Goal: Task Accomplishment & Management: Complete application form

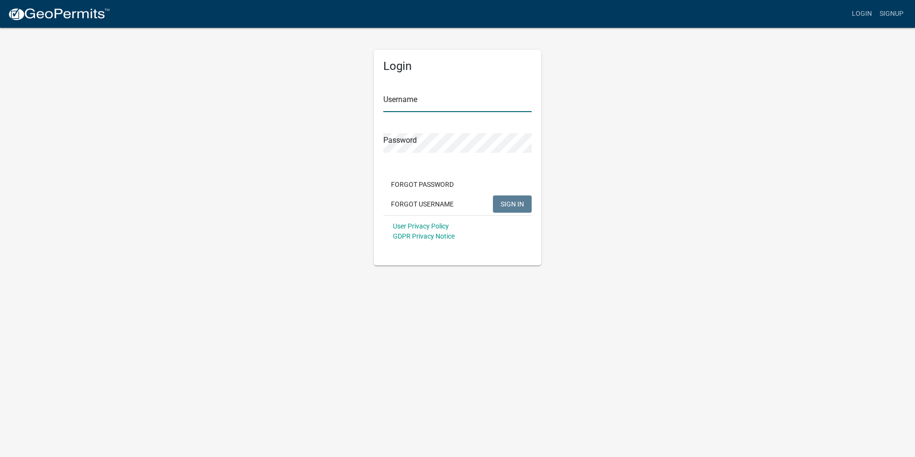
type input "renewalhomes"
click at [507, 204] on span "SIGN IN" at bounding box center [512, 204] width 23 height 8
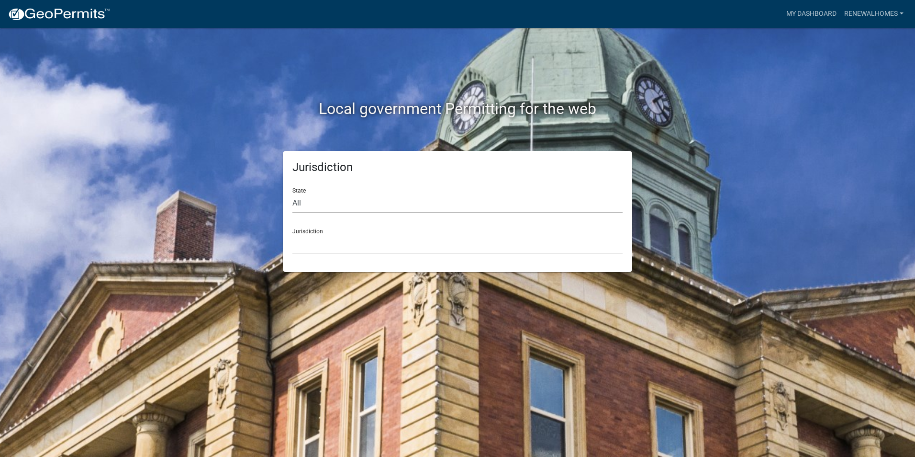
click at [315, 207] on select "All [US_STATE] [US_STATE] [US_STATE] [US_STATE] [US_STATE] [US_STATE] [US_STATE…" at bounding box center [457, 203] width 330 height 20
select select "[US_STATE]"
click at [292, 193] on select "All [US_STATE] [US_STATE] [US_STATE] [US_STATE] [US_STATE] [US_STATE] [US_STATE…" at bounding box center [457, 203] width 330 height 20
click at [336, 253] on select "City of [GEOGRAPHIC_DATA], [US_STATE] City of [GEOGRAPHIC_DATA], [US_STATE] Cit…" at bounding box center [457, 244] width 330 height 20
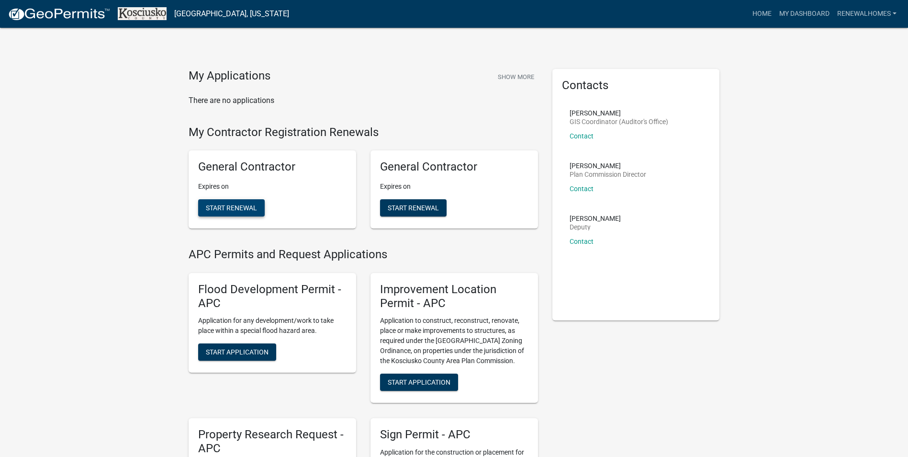
click at [233, 209] on span "Start Renewal" at bounding box center [231, 208] width 51 height 8
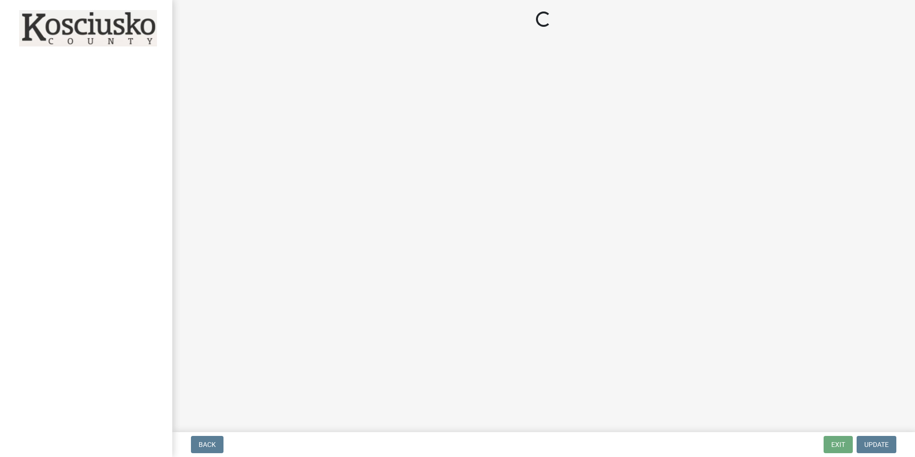
select select "IN"
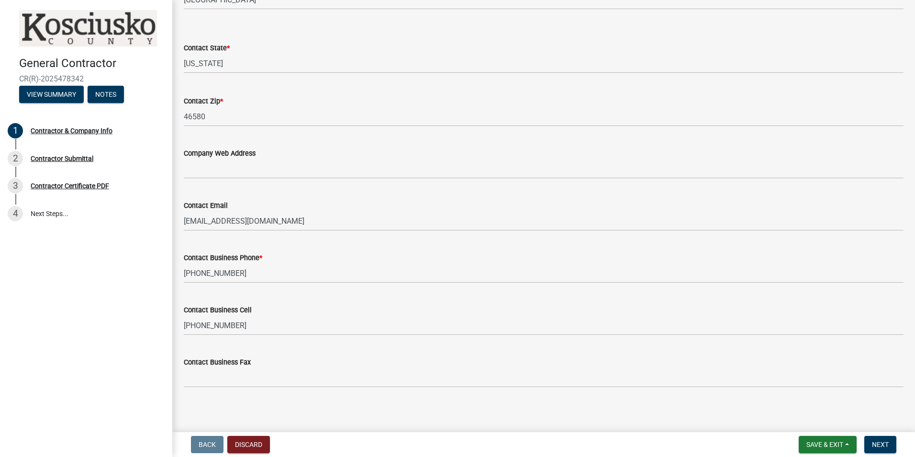
scroll to position [406, 0]
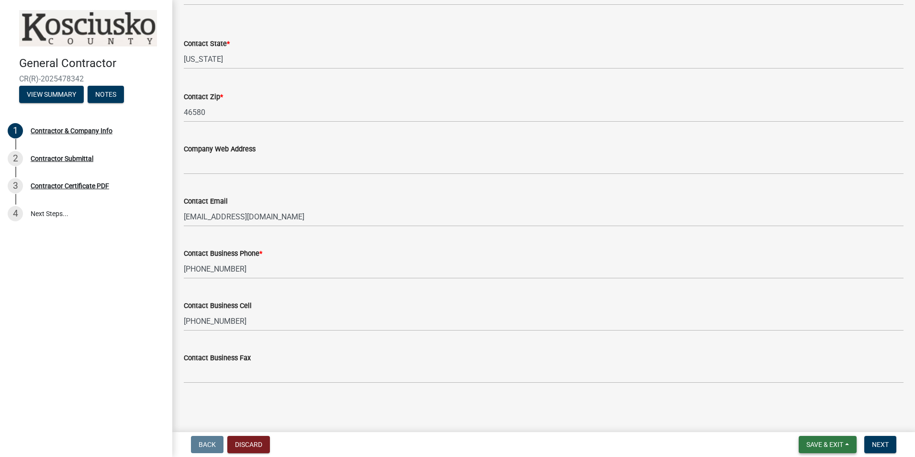
click at [822, 443] on span "Save & Exit" at bounding box center [825, 444] width 37 height 8
click at [815, 419] on button "Save & Exit" at bounding box center [818, 419] width 77 height 23
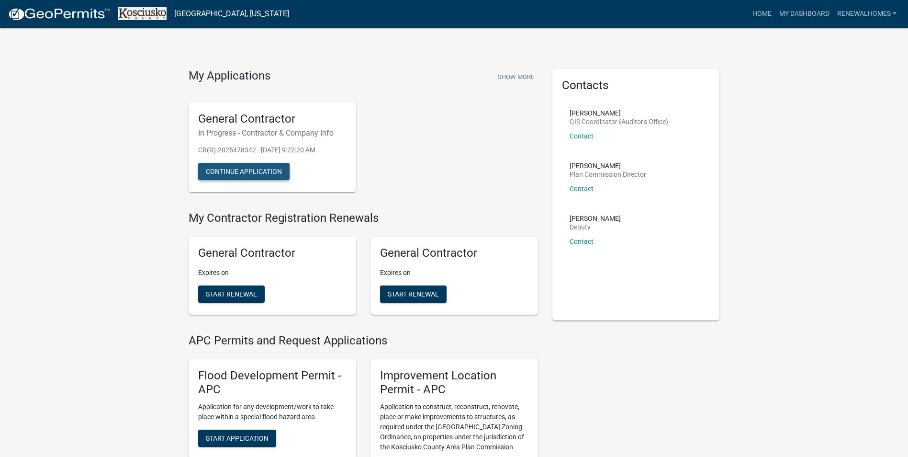
click at [240, 171] on button "Continue Application" at bounding box center [243, 171] width 91 height 17
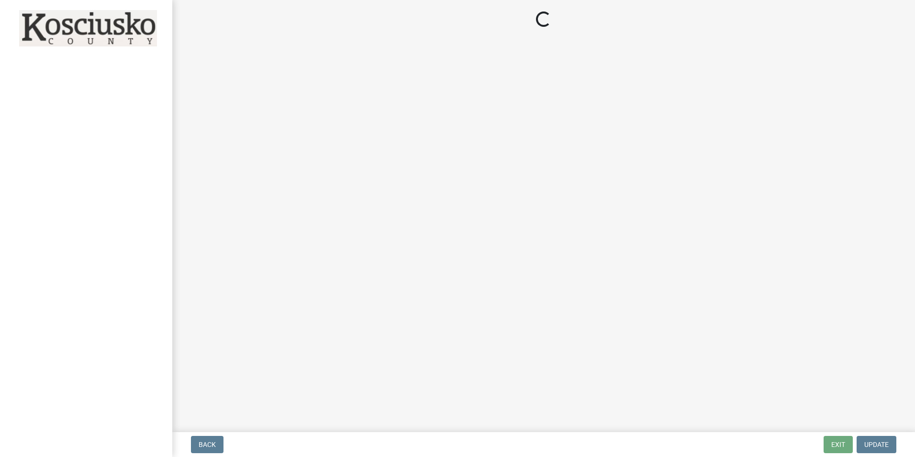
select select "IN"
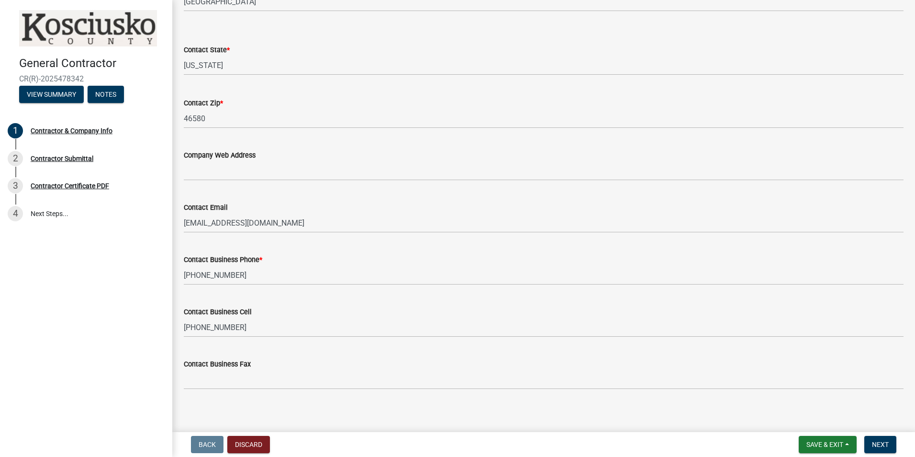
scroll to position [406, 0]
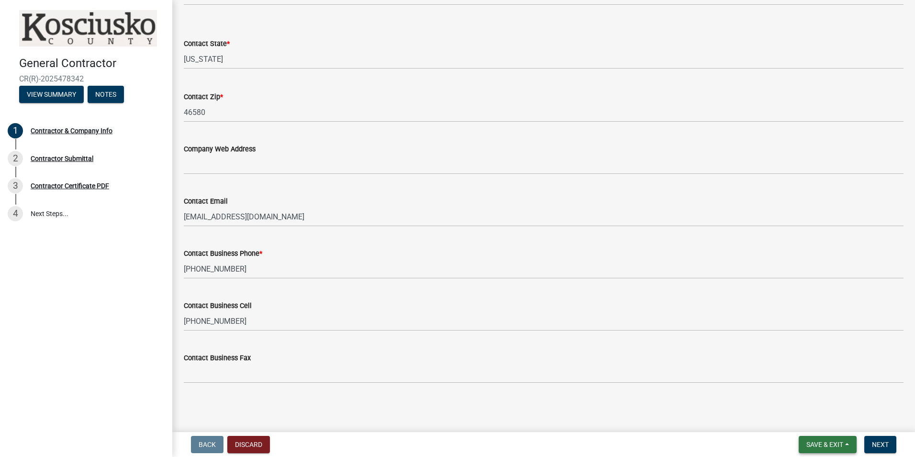
click at [844, 446] on button "Save & Exit" at bounding box center [828, 444] width 58 height 17
click at [887, 444] on span "Next" at bounding box center [880, 444] width 17 height 8
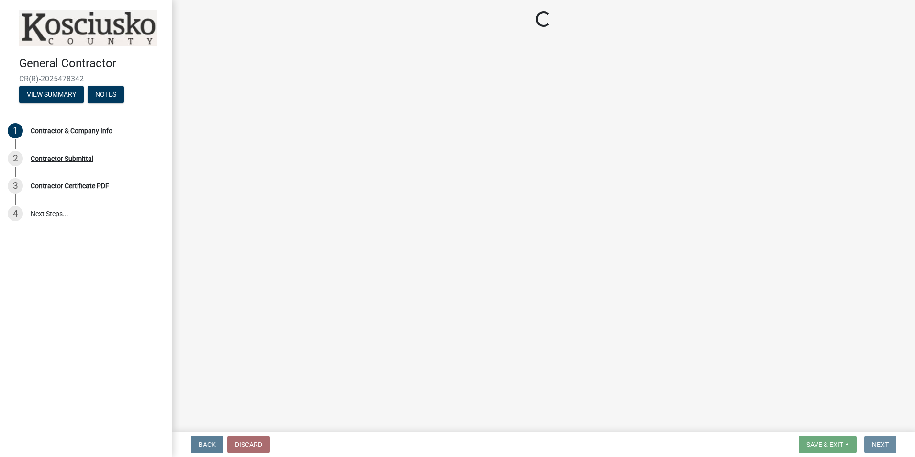
scroll to position [0, 0]
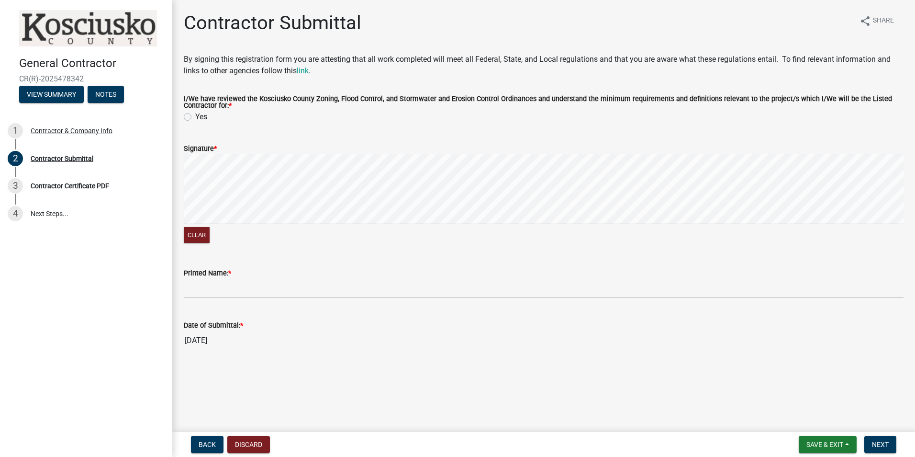
click at [195, 118] on label "Yes" at bounding box center [201, 116] width 12 height 11
click at [195, 117] on input "Yes" at bounding box center [198, 114] width 6 height 6
radio input "true"
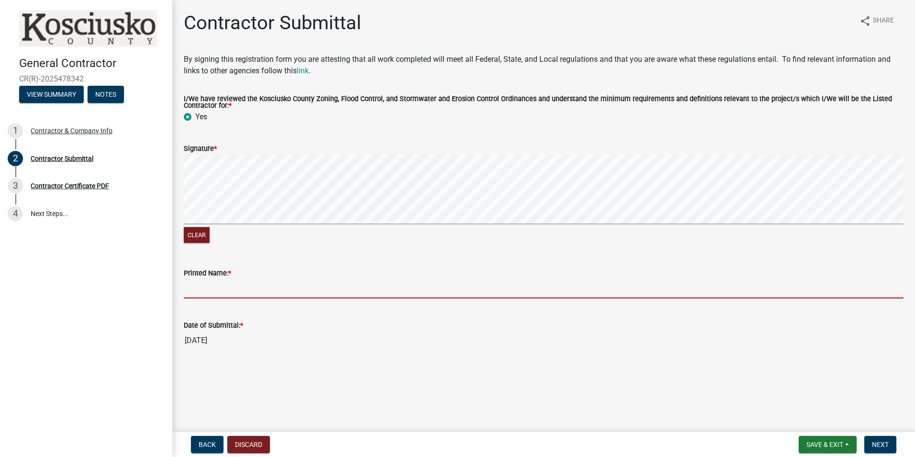
click at [251, 289] on input "Printed Name: *" at bounding box center [544, 289] width 720 height 20
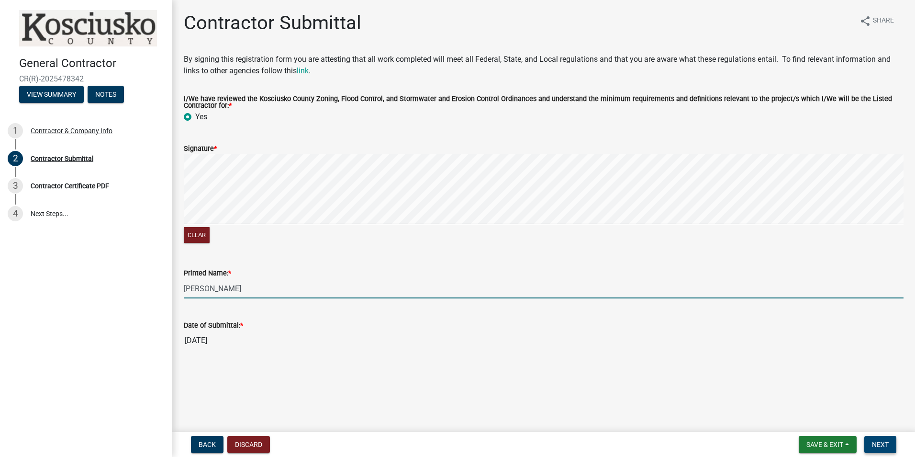
type input "[PERSON_NAME]"
click at [878, 447] on span "Next" at bounding box center [880, 444] width 17 height 8
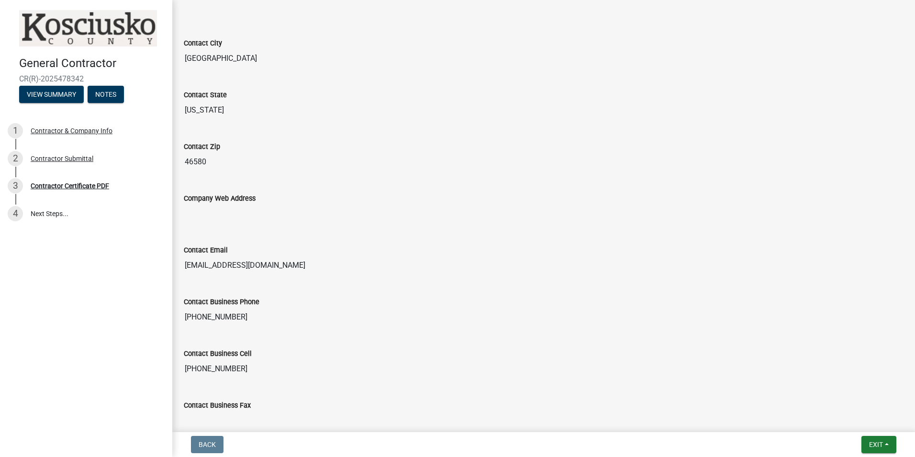
scroll to position [459, 0]
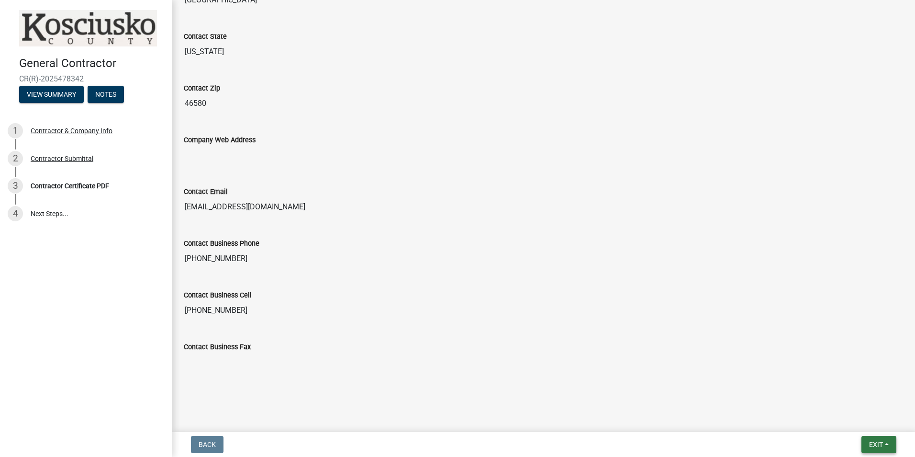
click at [887, 441] on button "Exit" at bounding box center [879, 444] width 35 height 17
click at [854, 400] on button "Save" at bounding box center [858, 396] width 77 height 23
click at [885, 446] on button "Exit" at bounding box center [879, 444] width 35 height 17
click at [874, 425] on button "Save & Exit" at bounding box center [858, 419] width 77 height 23
